Goal: Information Seeking & Learning: Learn about a topic

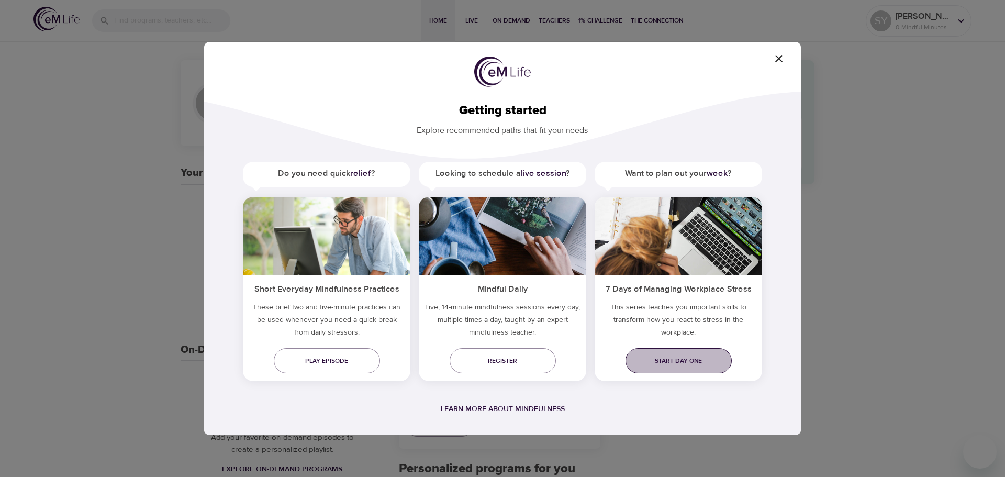
click at [712, 361] on span "Start day one" at bounding box center [679, 361] width 90 height 11
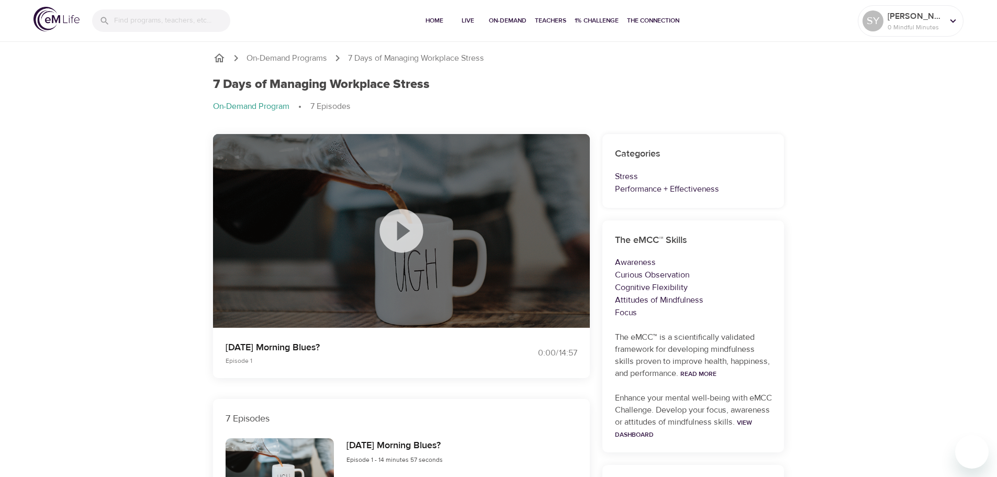
click at [398, 241] on icon at bounding box center [401, 230] width 43 height 43
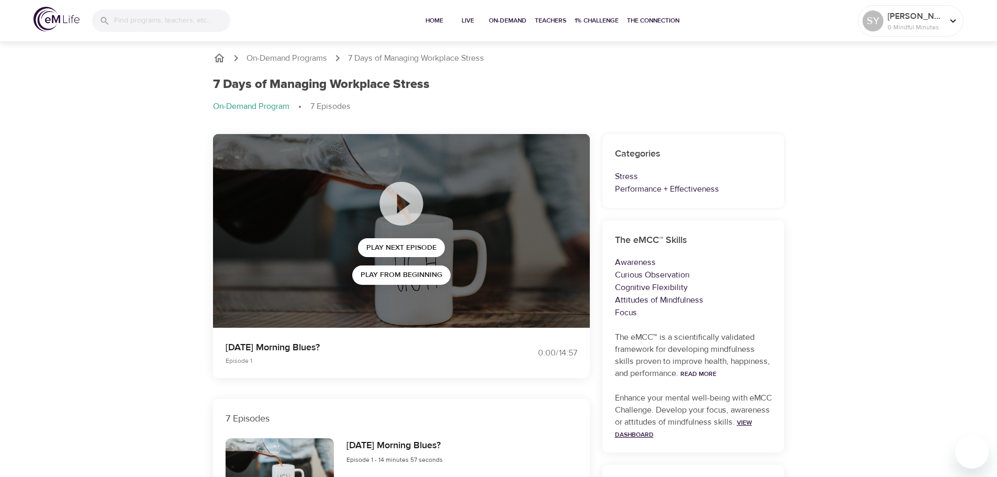
click at [681, 436] on link "View Dashboard" at bounding box center [683, 428] width 137 height 20
